Goal: Information Seeking & Learning: Check status

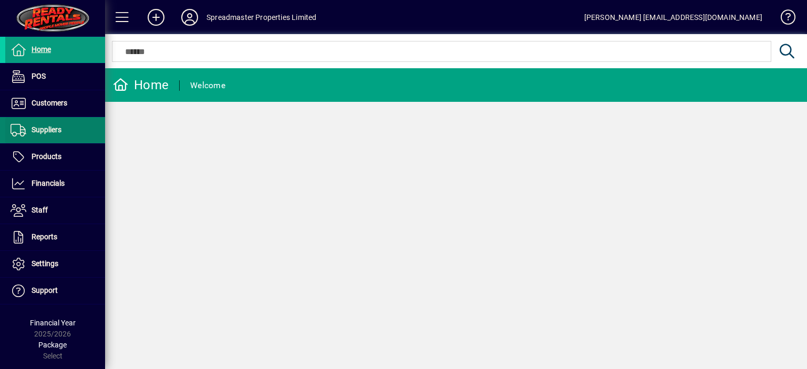
click at [49, 127] on span "Suppliers" at bounding box center [47, 129] width 30 height 8
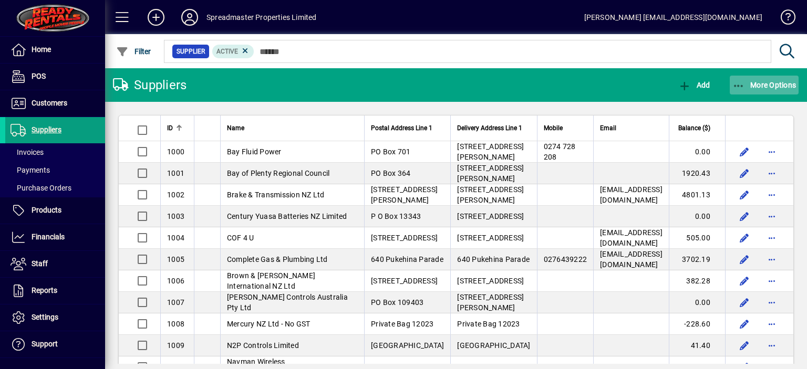
click at [773, 83] on span "More Options" at bounding box center [764, 85] width 64 height 8
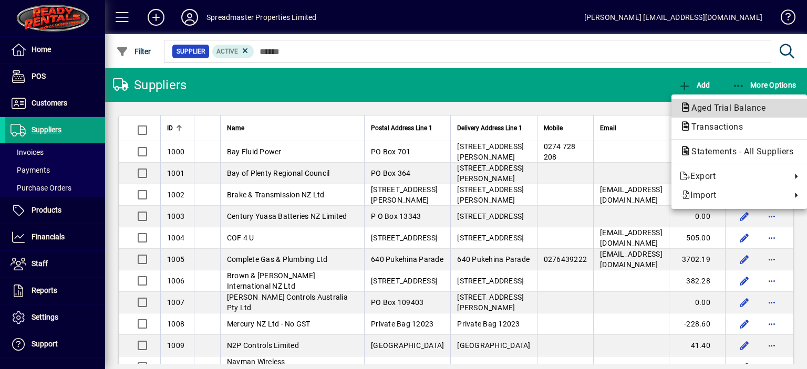
click at [717, 107] on span "Aged Trial Balance" at bounding box center [724, 108] width 91 height 10
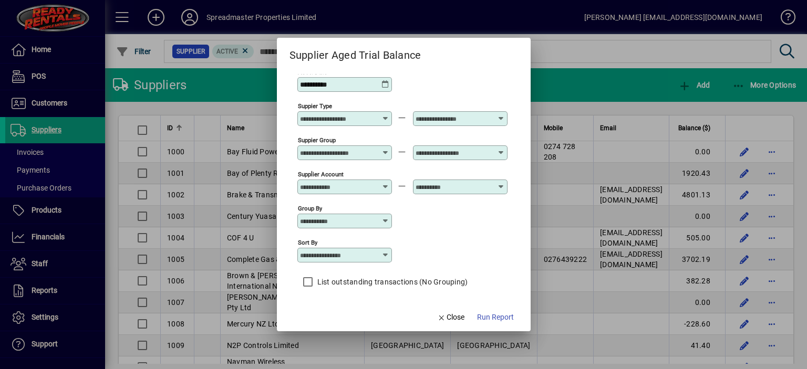
scroll to position [9, 0]
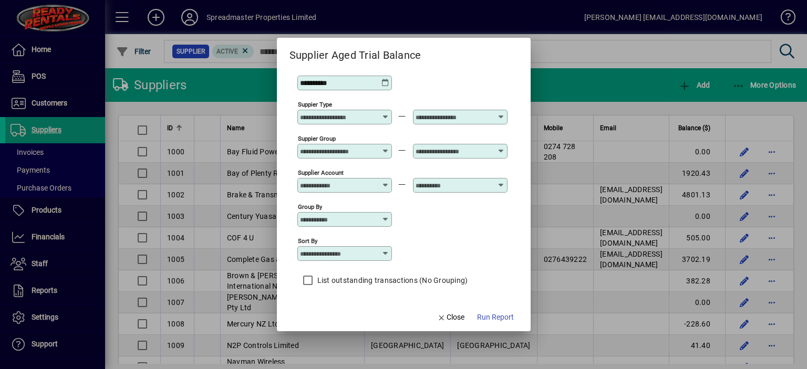
click at [388, 252] on icon at bounding box center [385, 253] width 8 height 8
click at [338, 301] on div "Supplier Name" at bounding box center [330, 305] width 50 height 11
type input "**********"
click at [491, 318] on span "Run Report" at bounding box center [495, 317] width 37 height 11
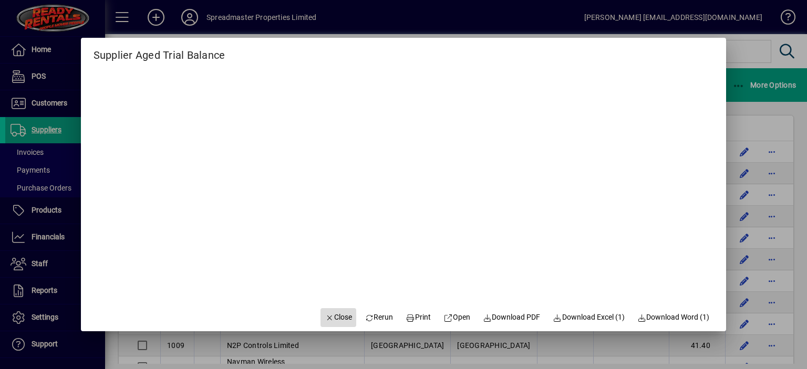
click at [329, 320] on span "Close" at bounding box center [338, 317] width 27 height 11
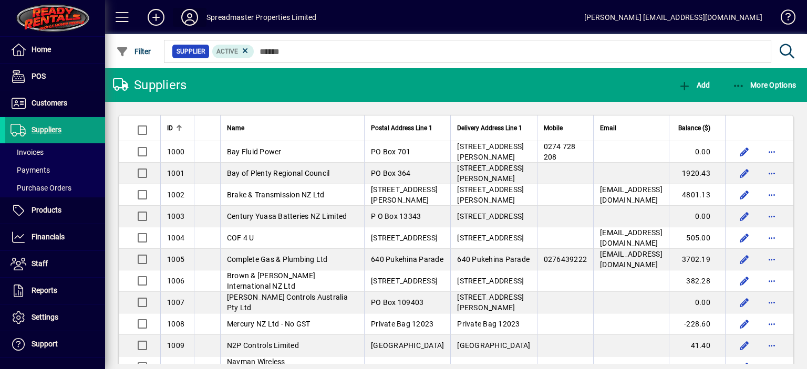
click at [185, 18] on icon at bounding box center [189, 17] width 21 height 17
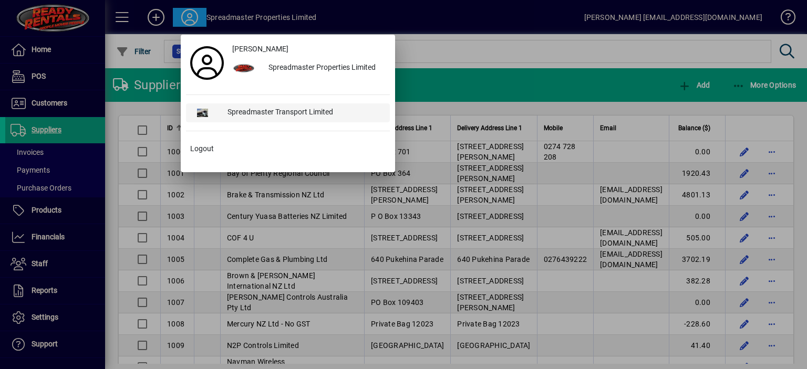
click at [281, 109] on div "Spreadmaster Transport Limited" at bounding box center [304, 112] width 171 height 19
